Goal: Navigation & Orientation: Find specific page/section

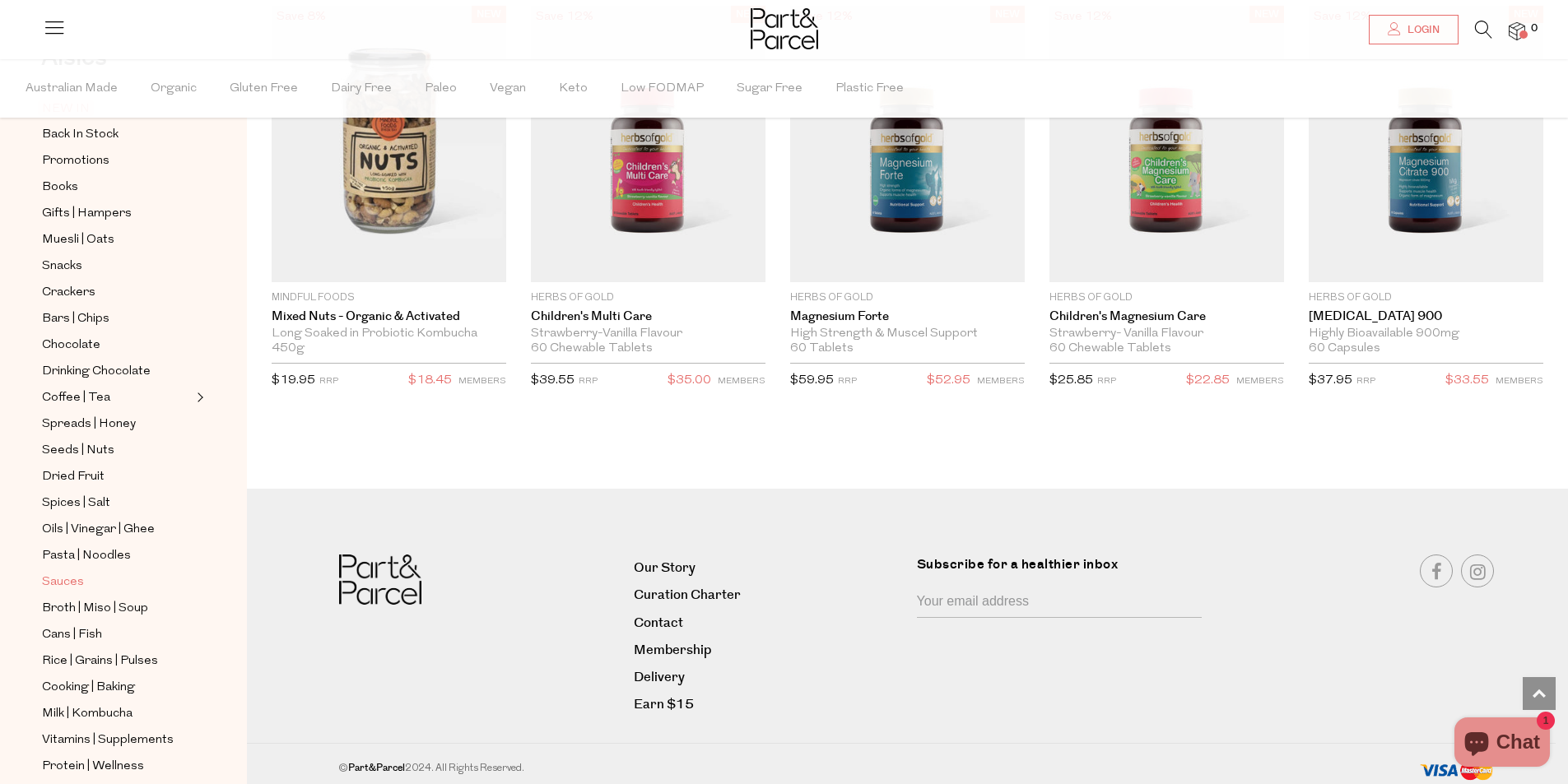
scroll to position [309, 0]
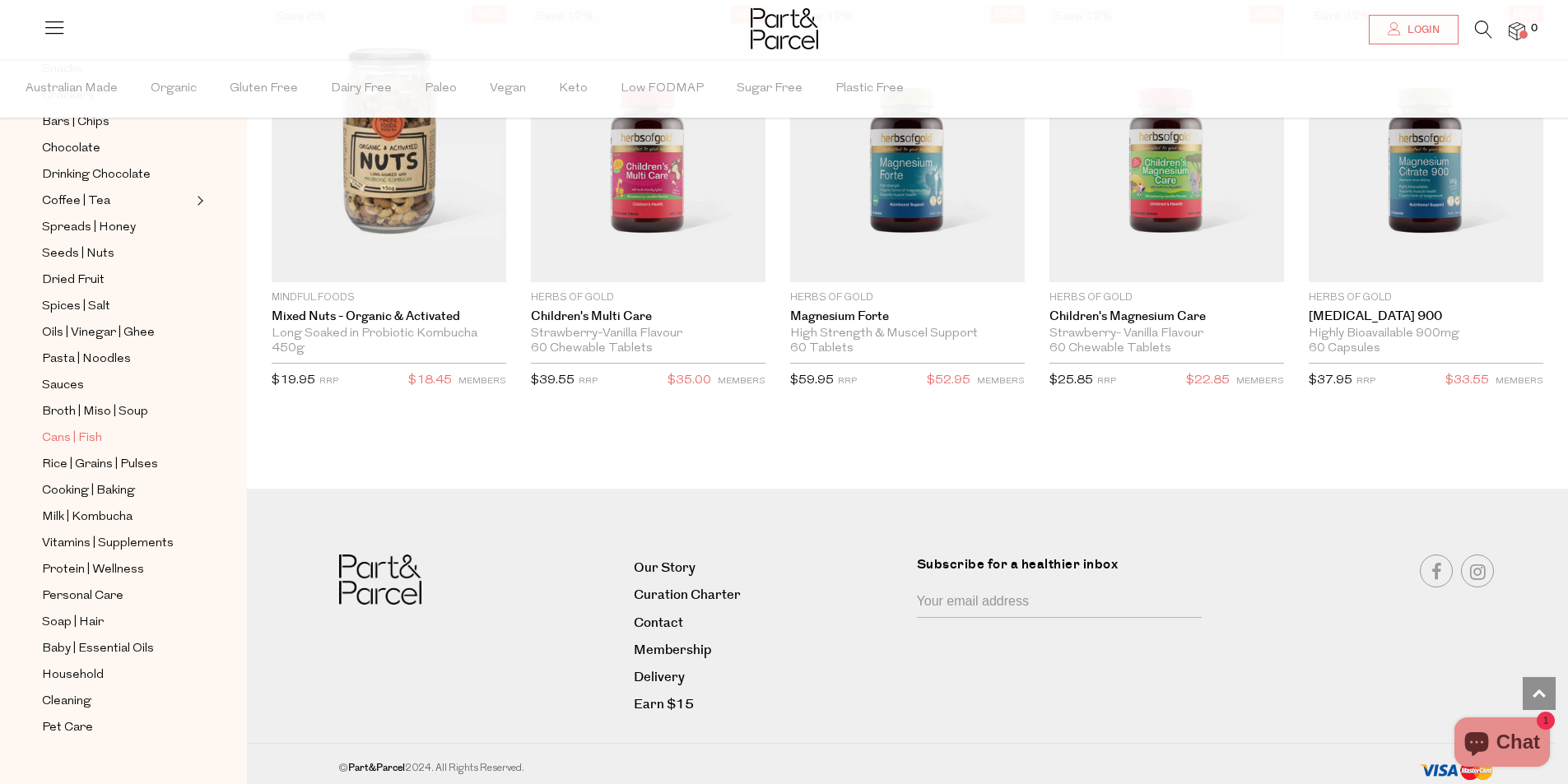
click at [63, 428] on span "Cans | Fish" at bounding box center [72, 438] width 60 height 20
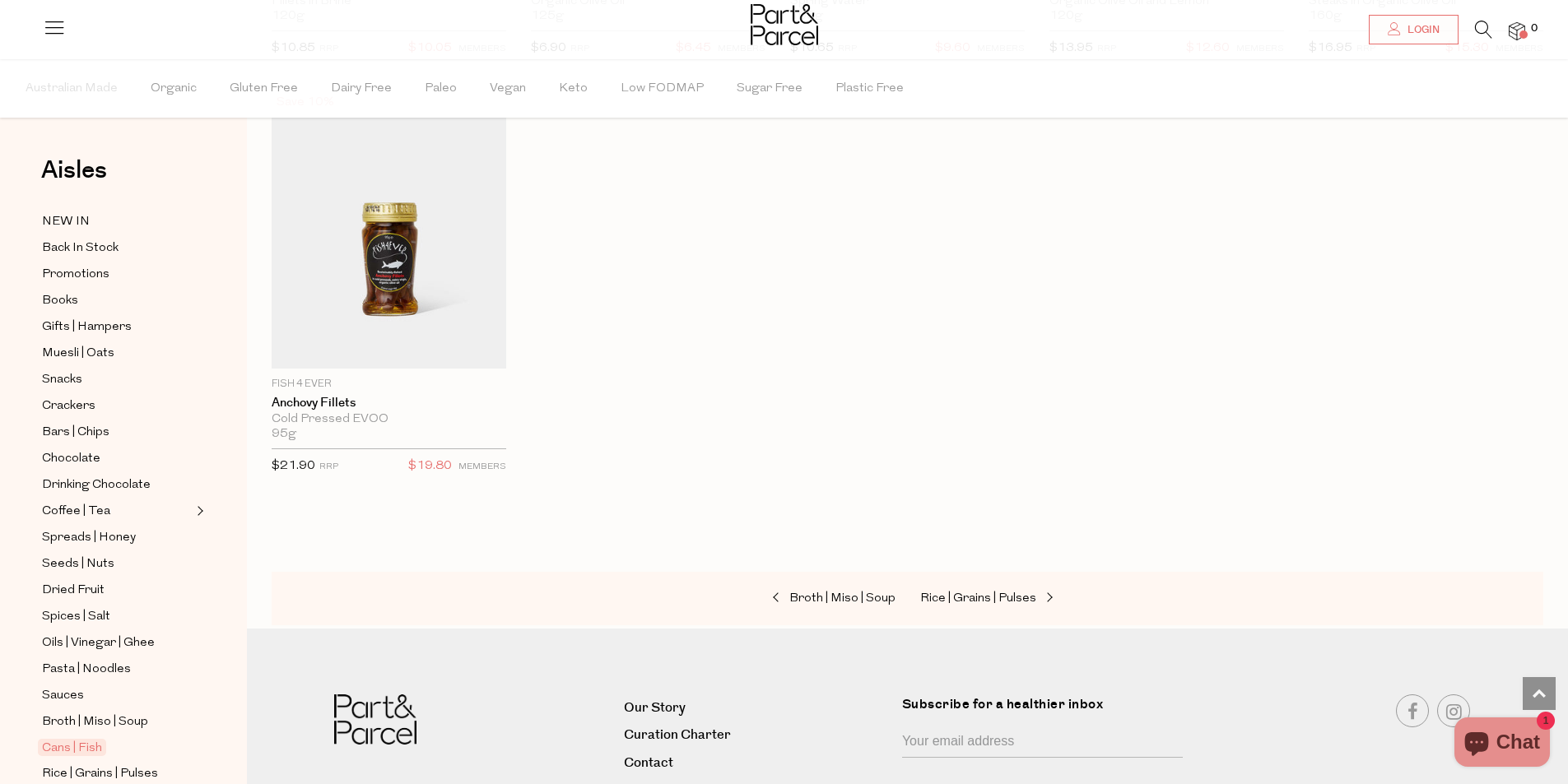
scroll to position [2362, 0]
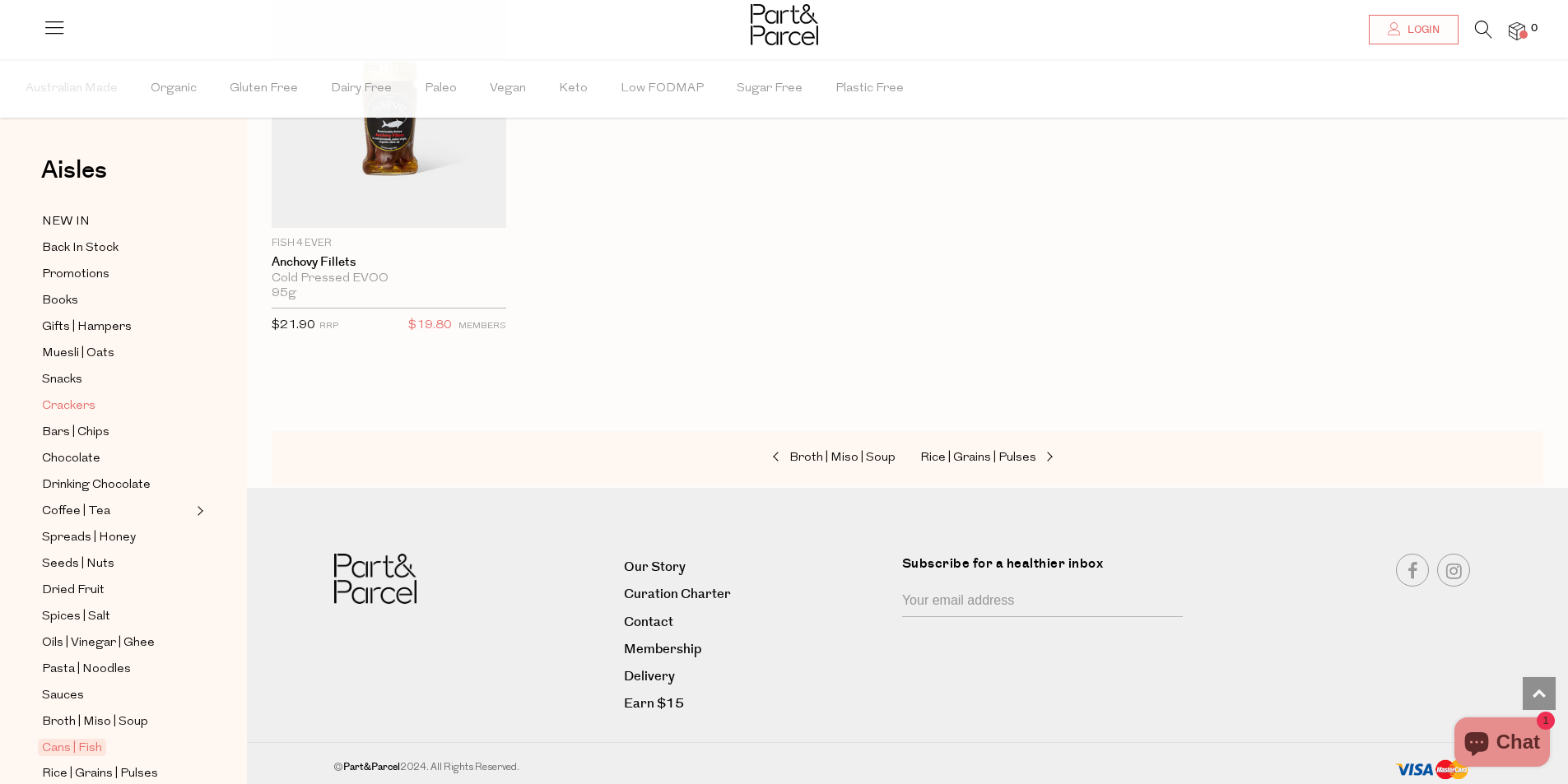
click at [82, 400] on span "Crackers" at bounding box center [69, 406] width 54 height 20
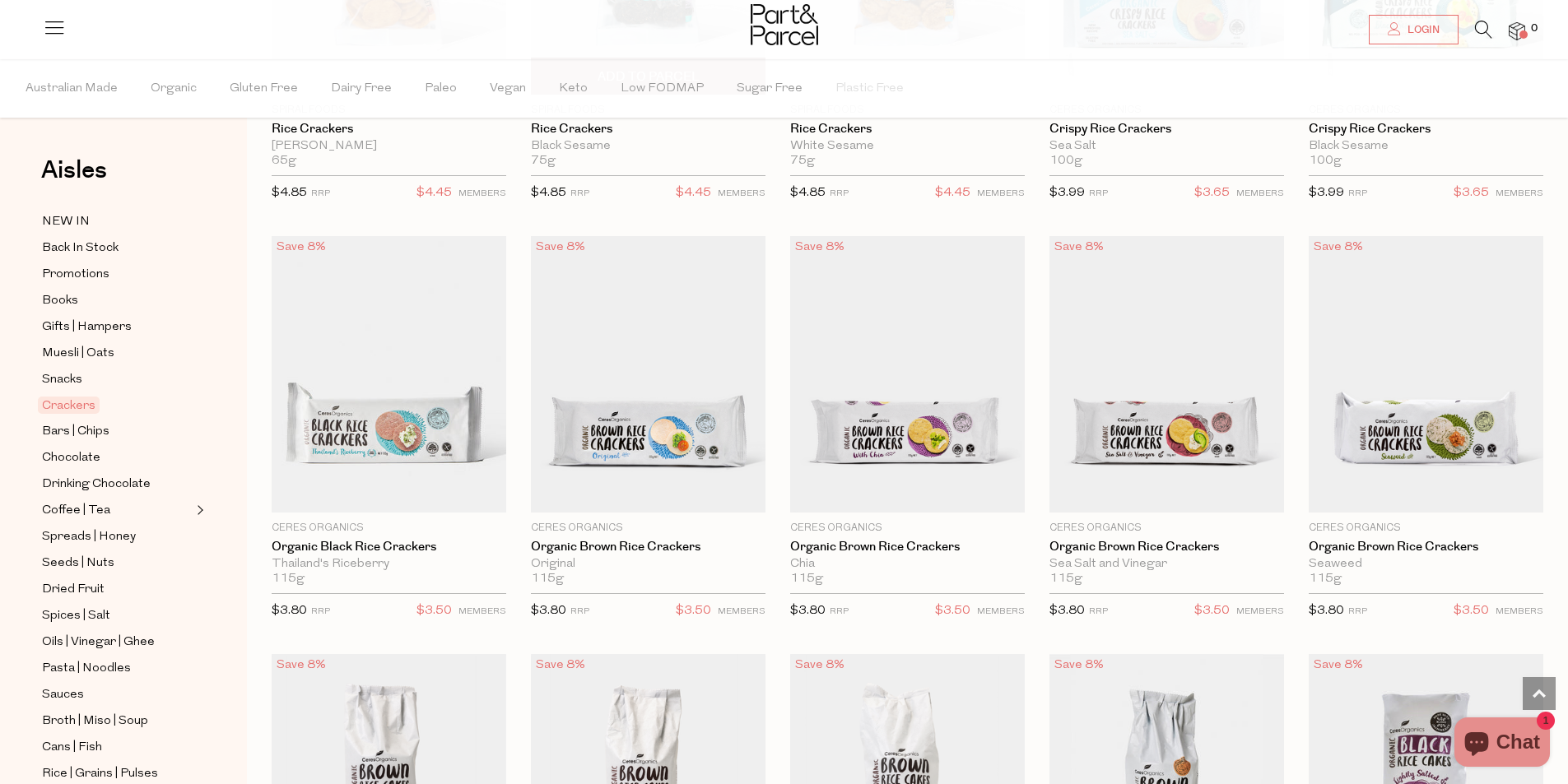
scroll to position [329, 0]
